Goal: Obtain resource: Download file/media

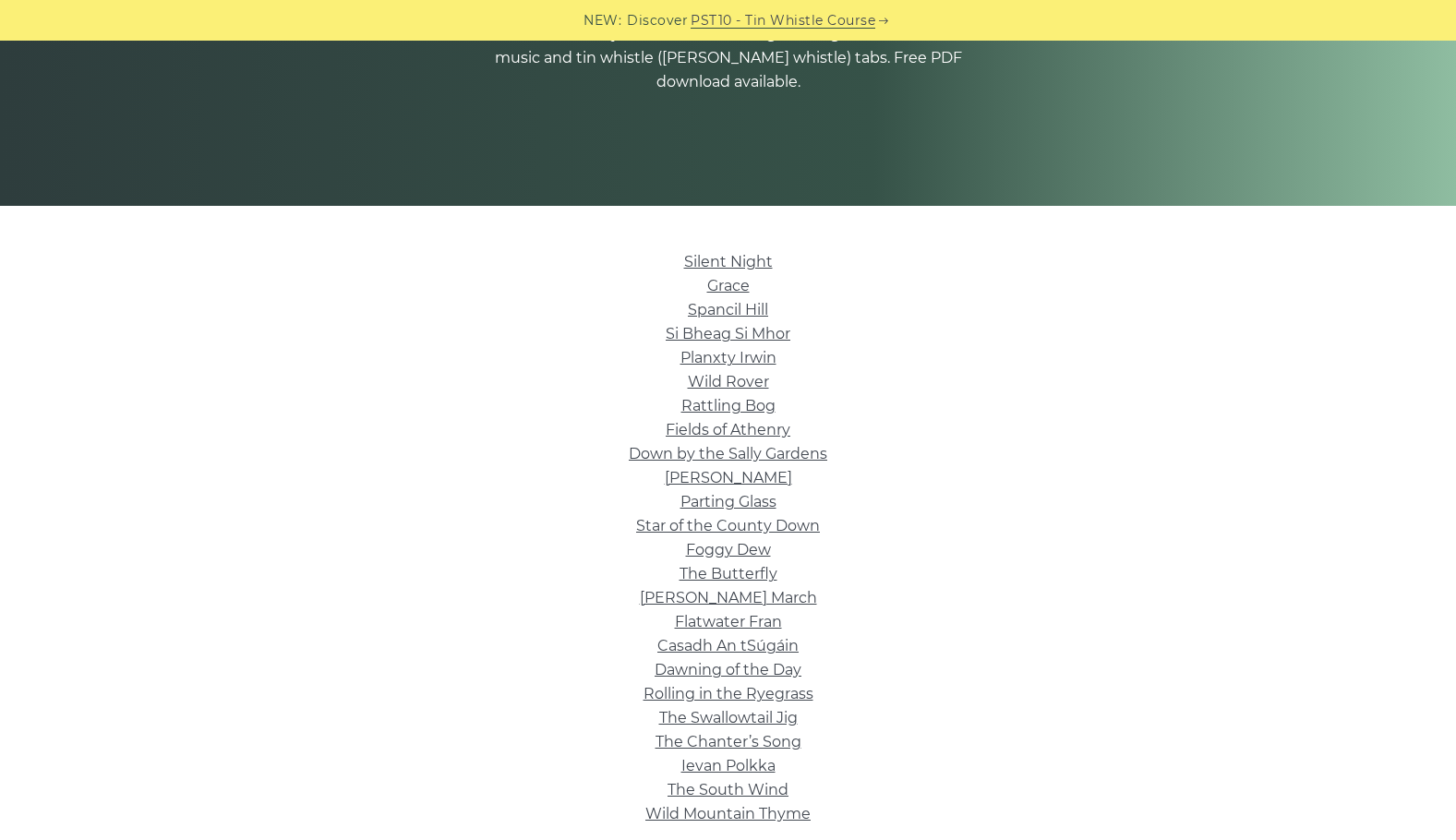
scroll to position [277, 0]
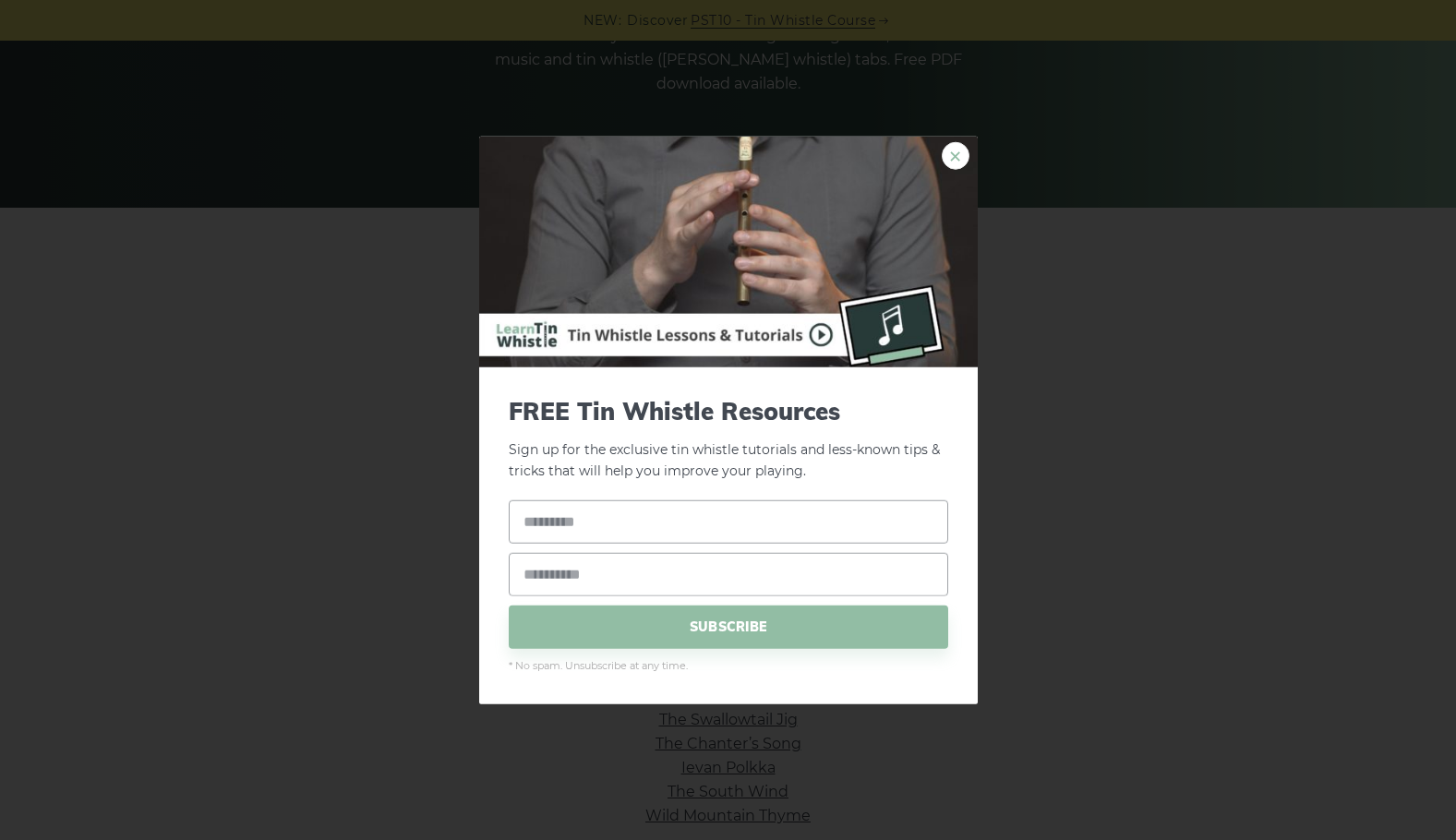
click at [946, 164] on link "×" at bounding box center [956, 156] width 28 height 28
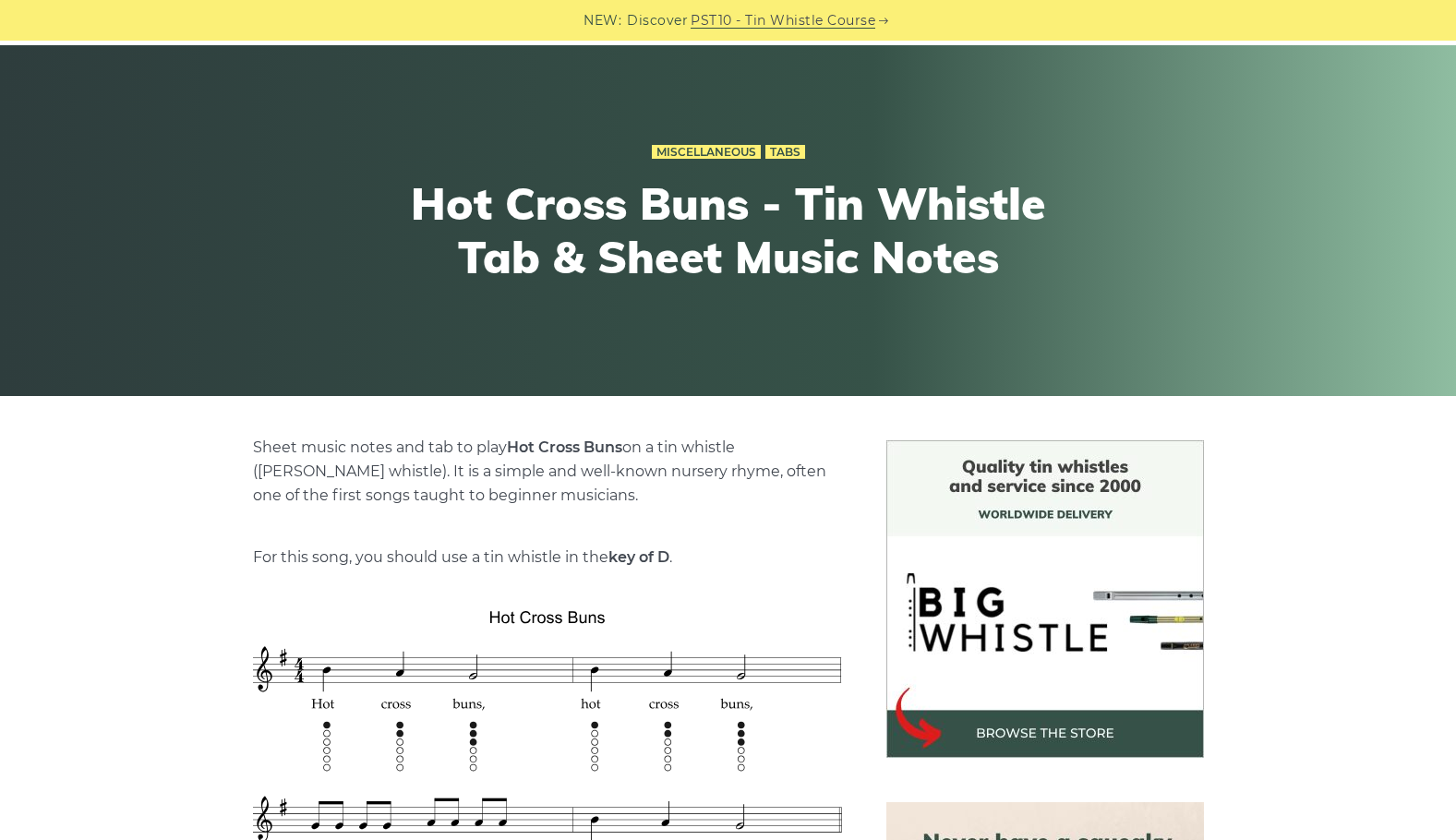
scroll to position [462, 0]
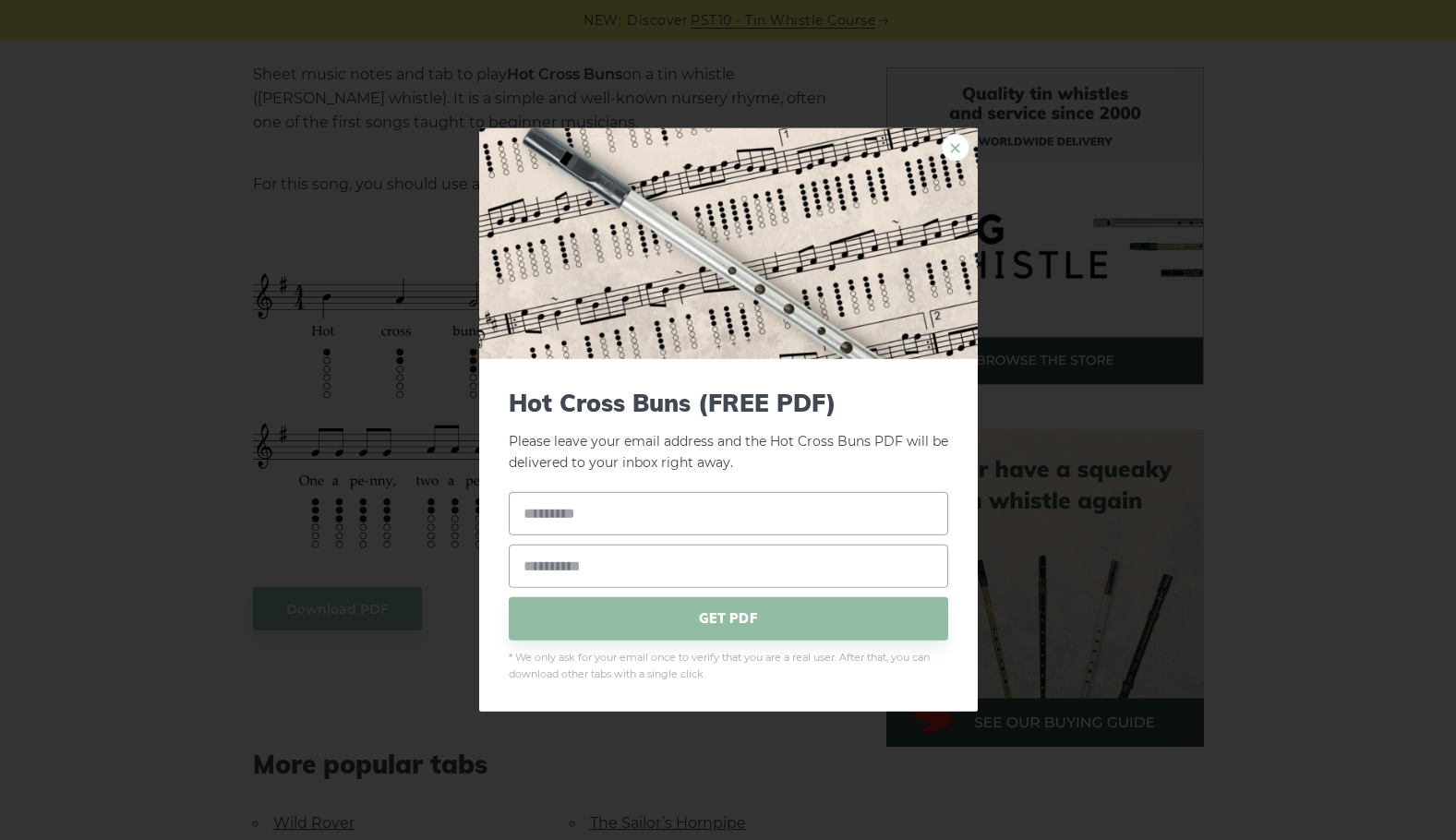
click at [949, 144] on link "×" at bounding box center [956, 148] width 28 height 28
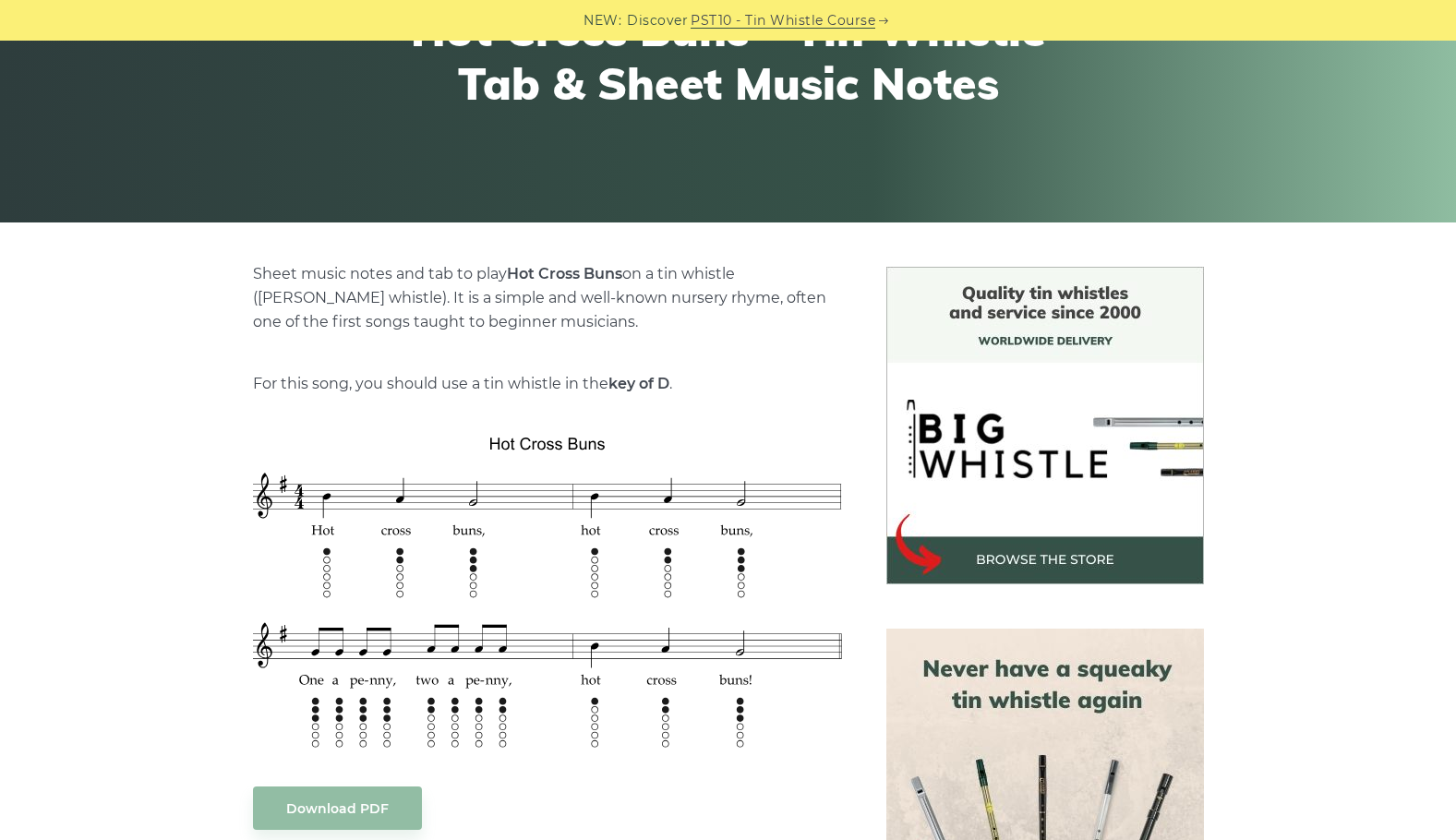
scroll to position [369, 0]
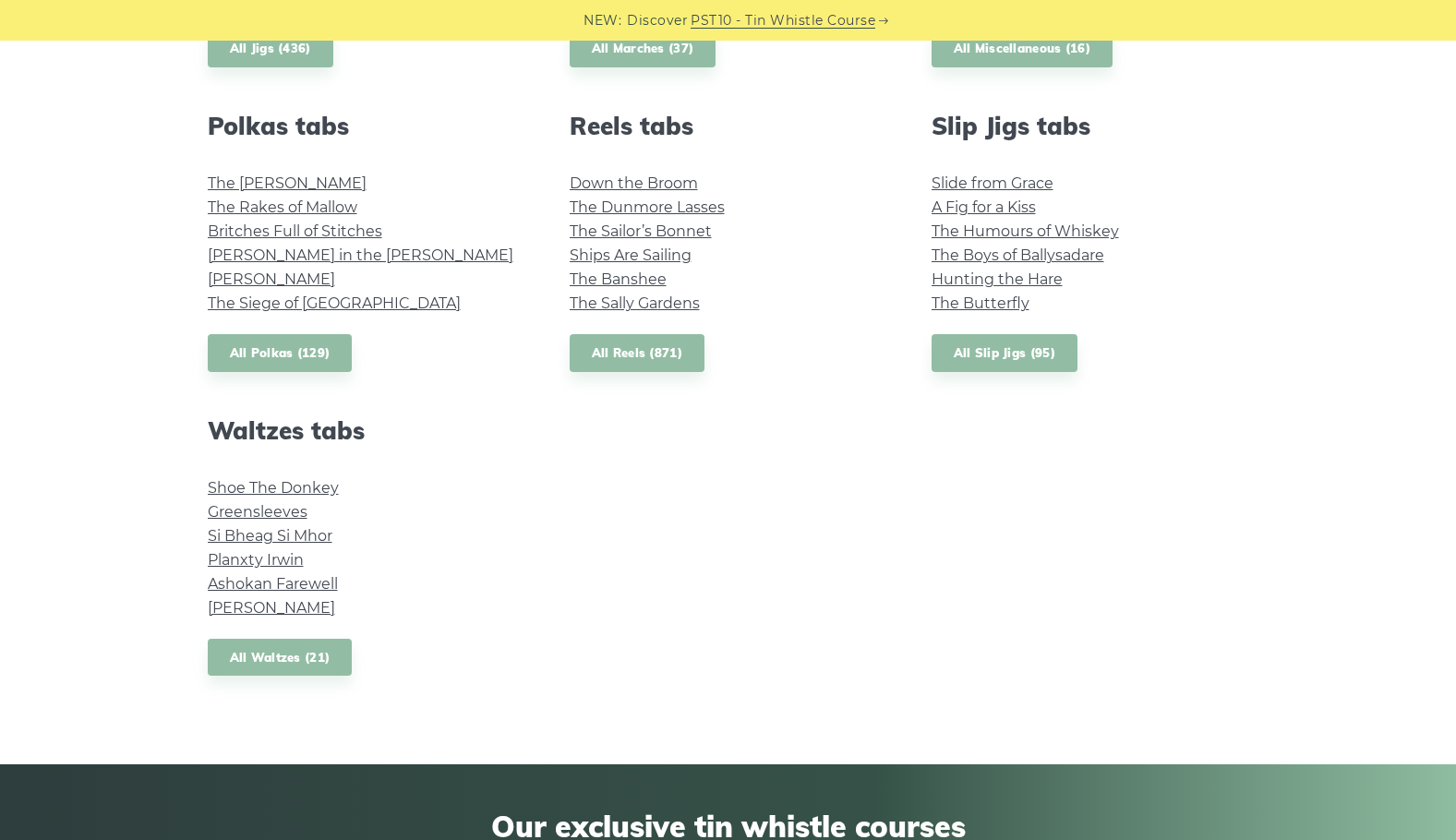
scroll to position [554, 0]
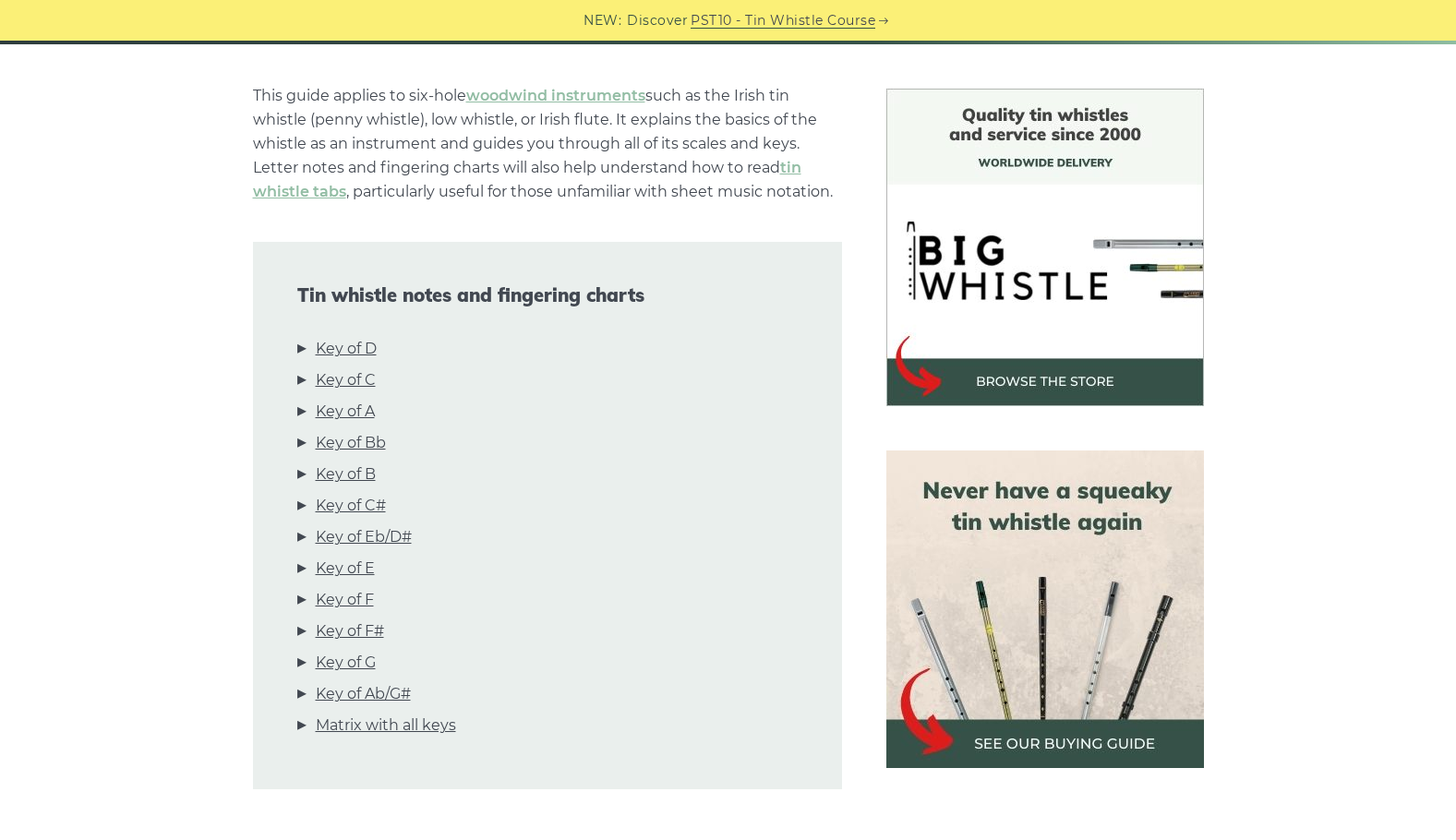
scroll to position [554, 0]
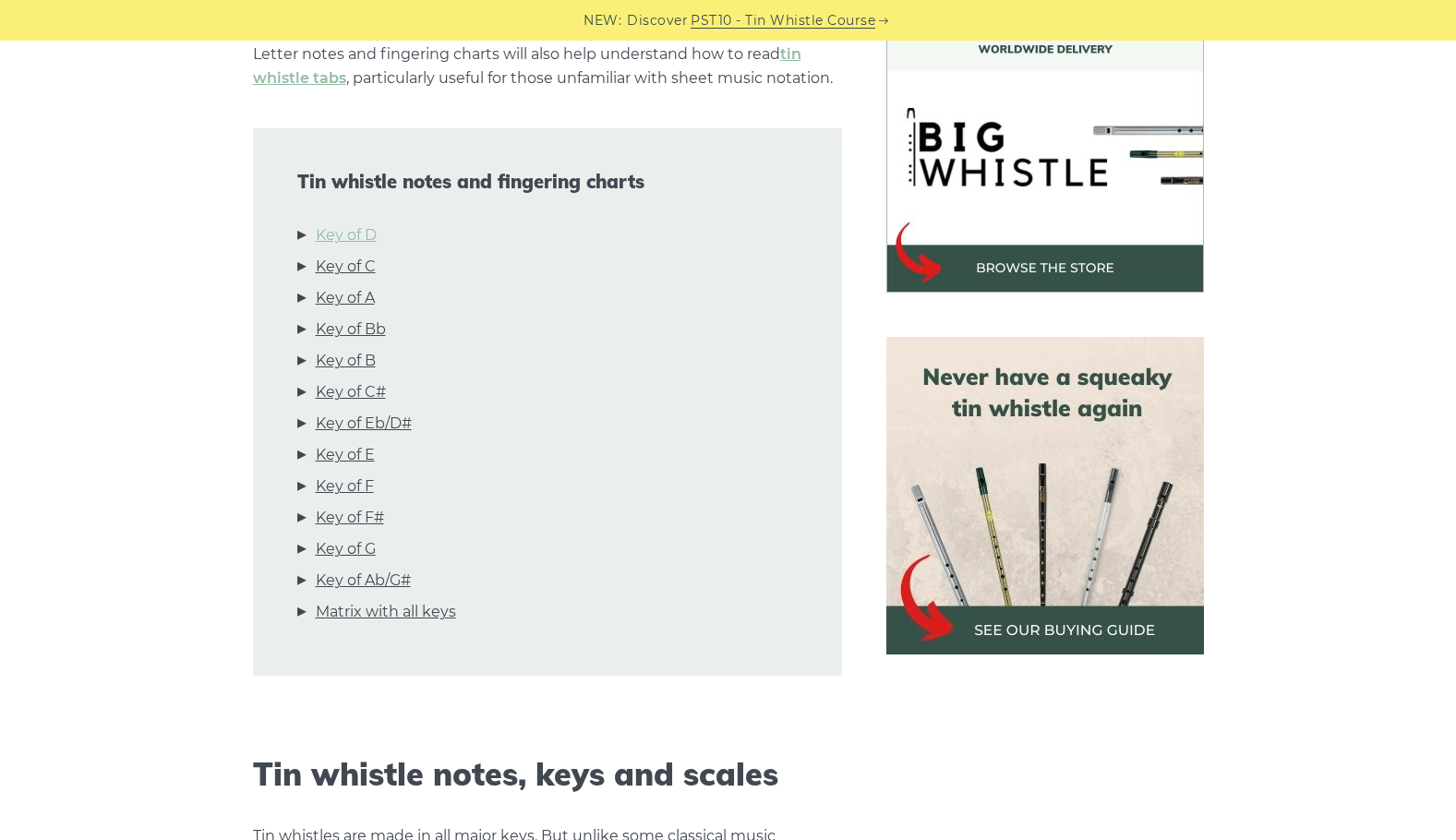
click at [335, 230] on link "Key of D" at bounding box center [345, 235] width 61 height 24
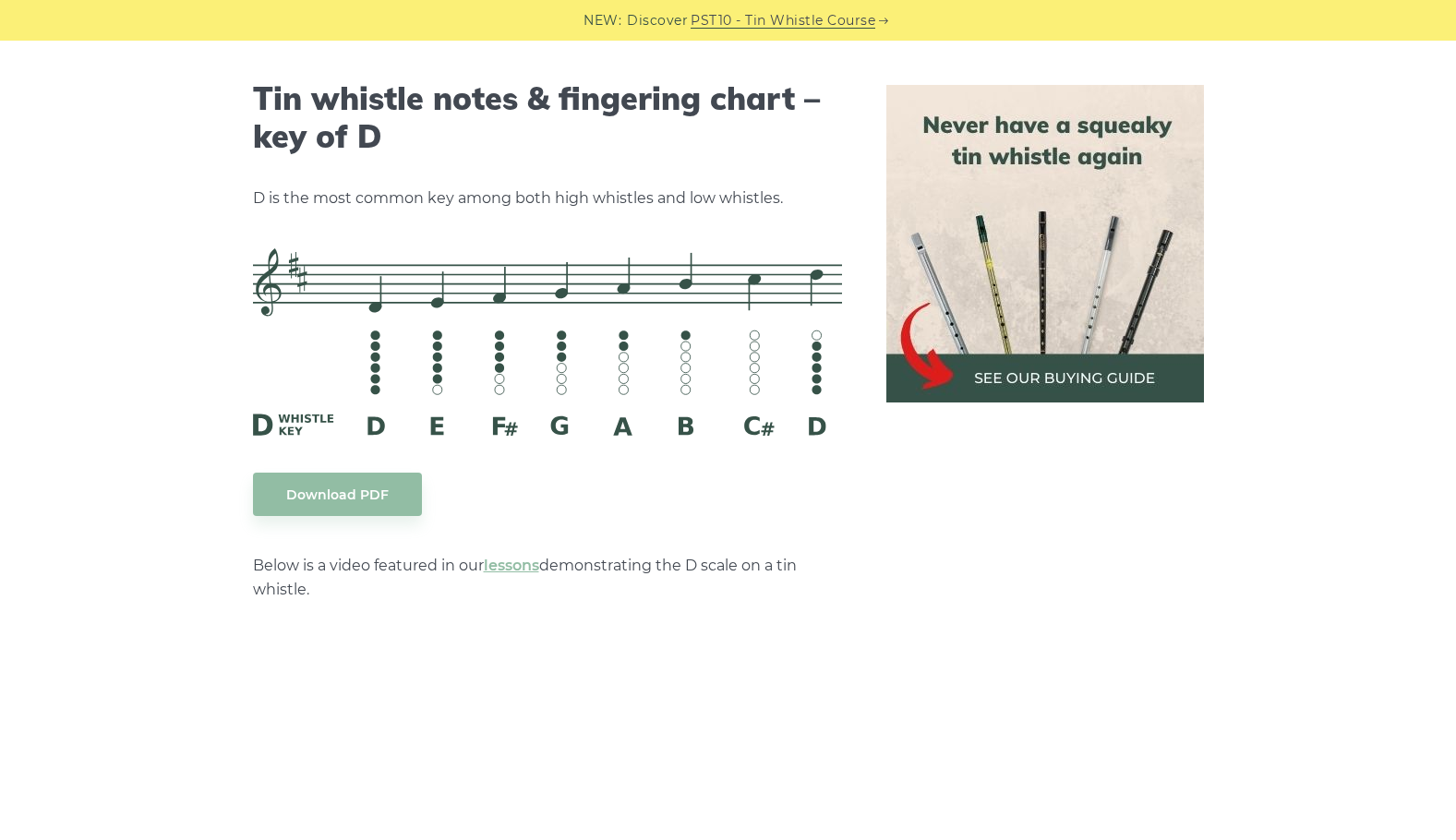
scroll to position [2876, 0]
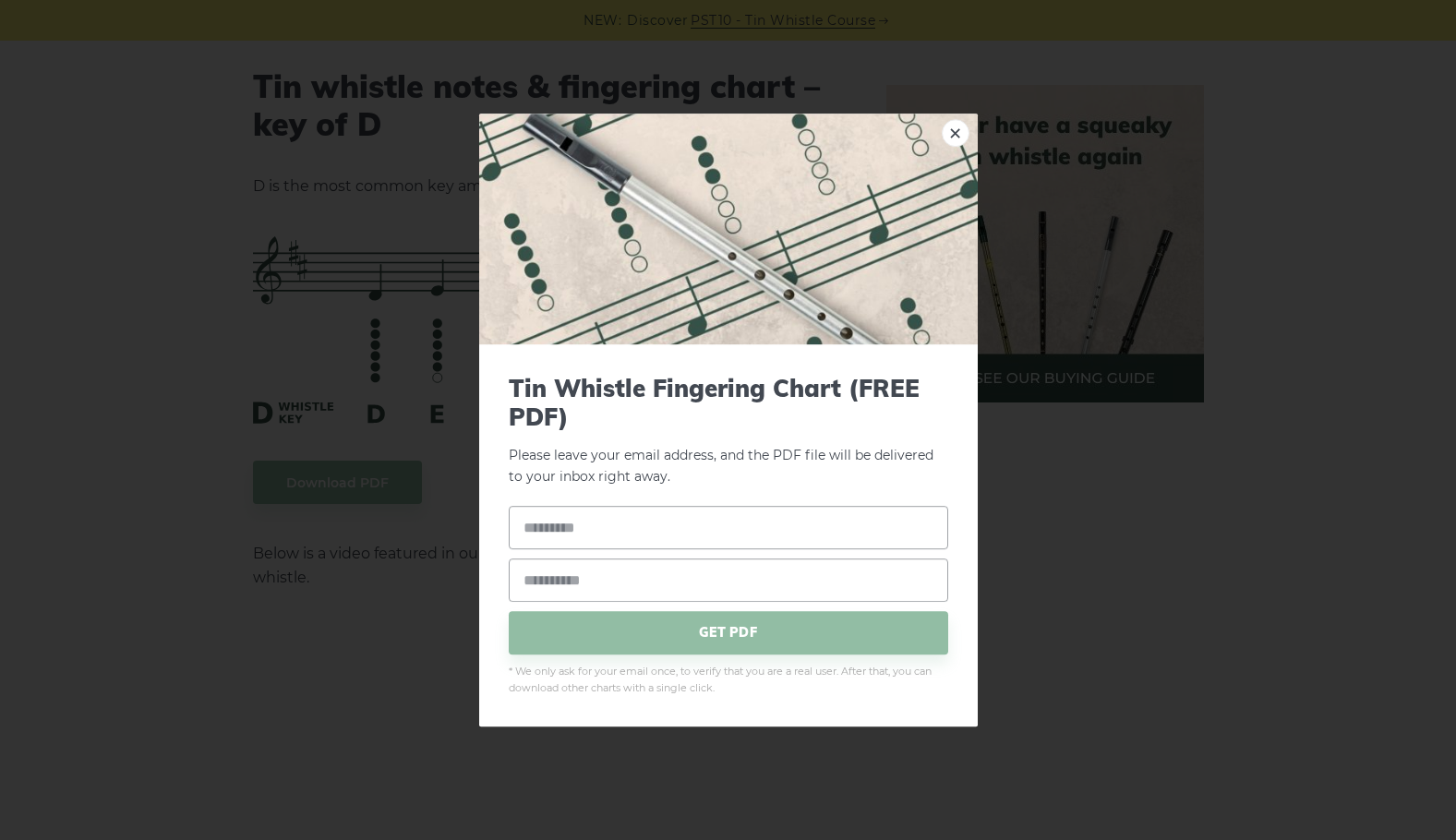
click at [575, 533] on input "text" at bounding box center [728, 527] width 439 height 43
type input "******"
type input "**********"
click at [682, 647] on span "GET PDF" at bounding box center [728, 631] width 439 height 43
